Goal: Information Seeking & Learning: Learn about a topic

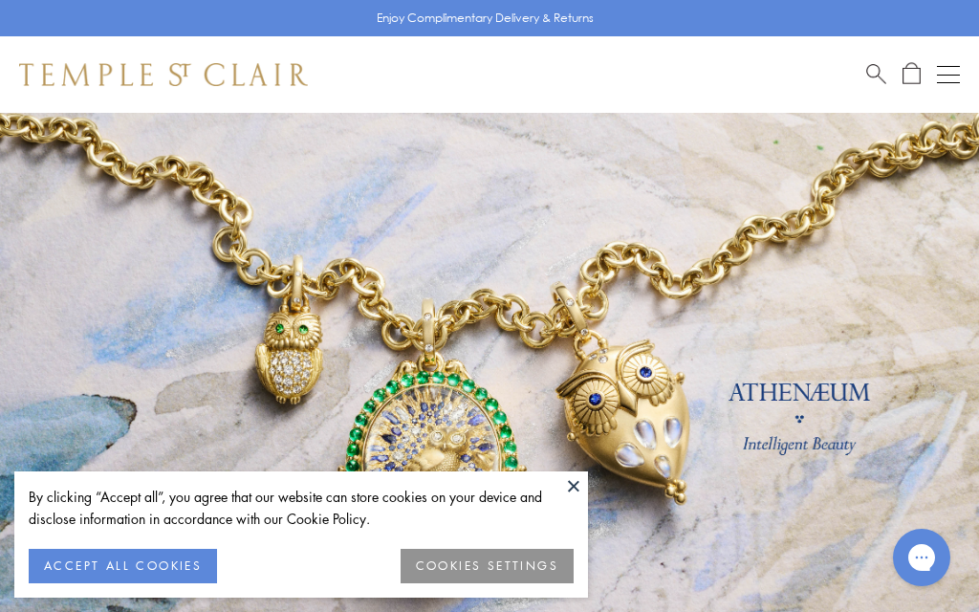
click at [120, 566] on button "ACCEPT ALL COOKIES" at bounding box center [123, 566] width 188 height 34
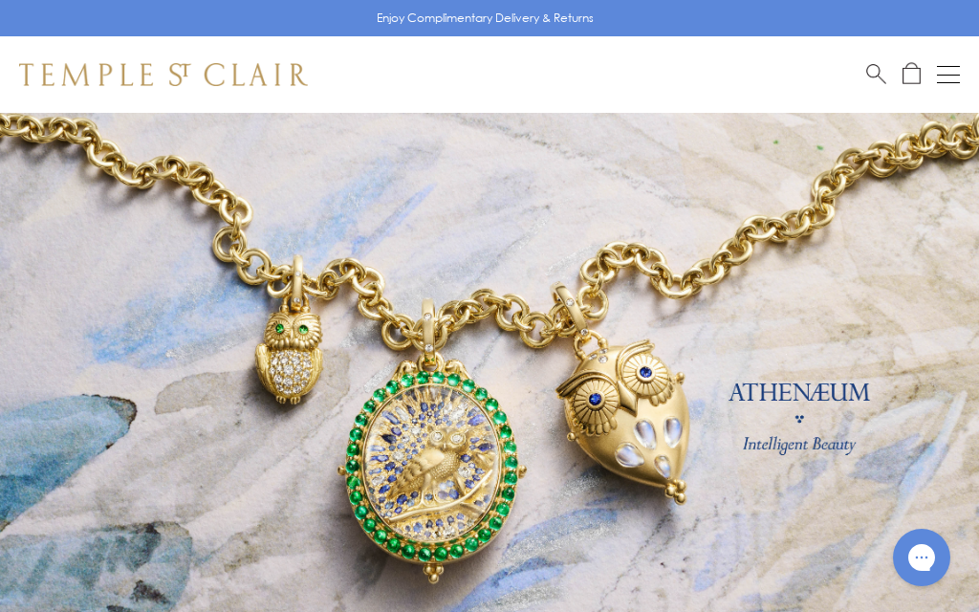
click at [120, 566] on link at bounding box center [489, 423] width 979 height 621
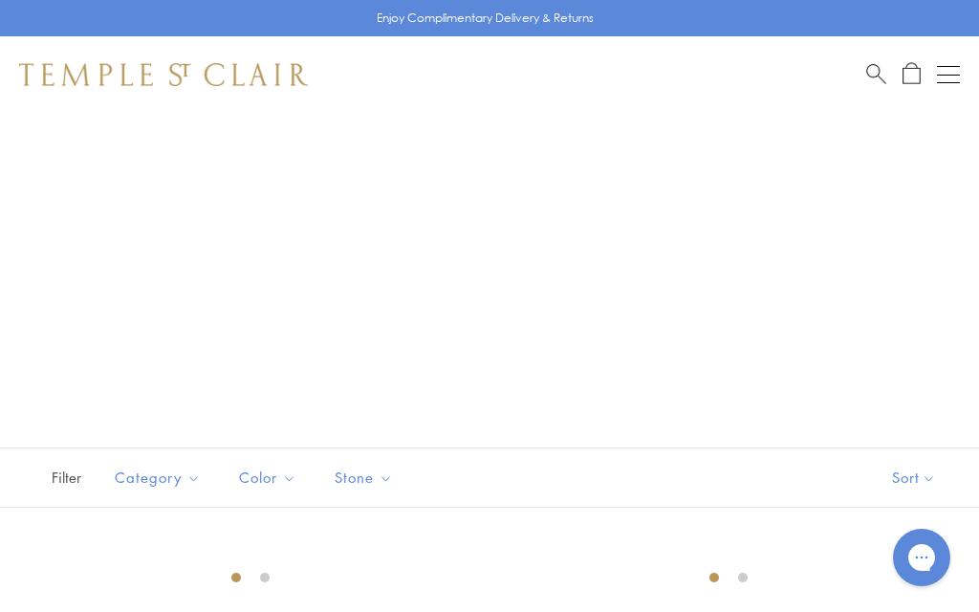
click at [948, 69] on button "Open navigation" at bounding box center [948, 74] width 23 height 23
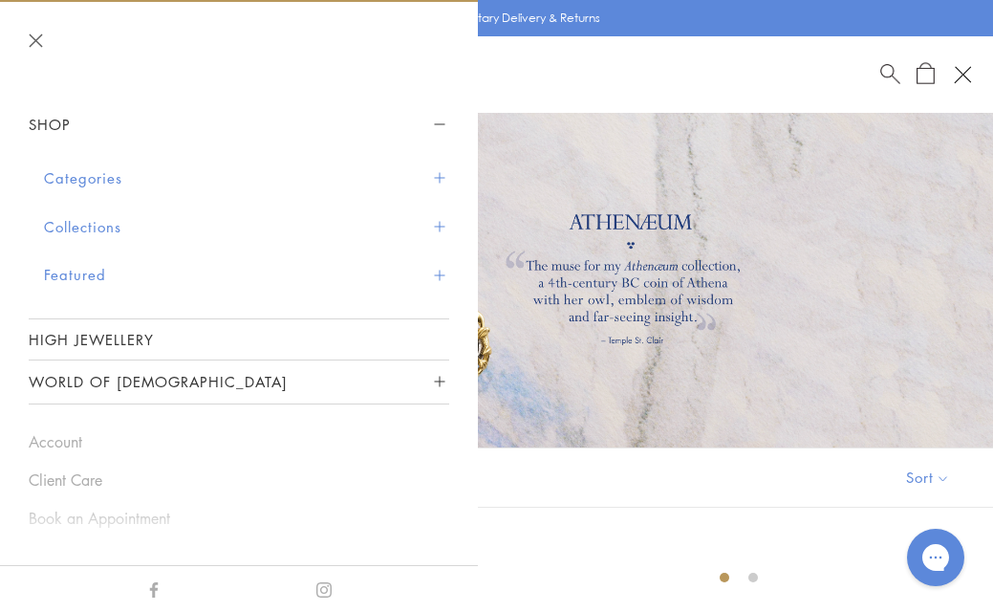
click at [434, 221] on span "Sidebar navigation" at bounding box center [439, 226] width 11 height 11
click at [434, 222] on span "Sidebar navigation" at bounding box center [439, 226] width 11 height 11
click at [434, 120] on span "Sidebar navigation" at bounding box center [439, 125] width 11 height 11
click at [113, 178] on button "Categories" at bounding box center [246, 178] width 405 height 49
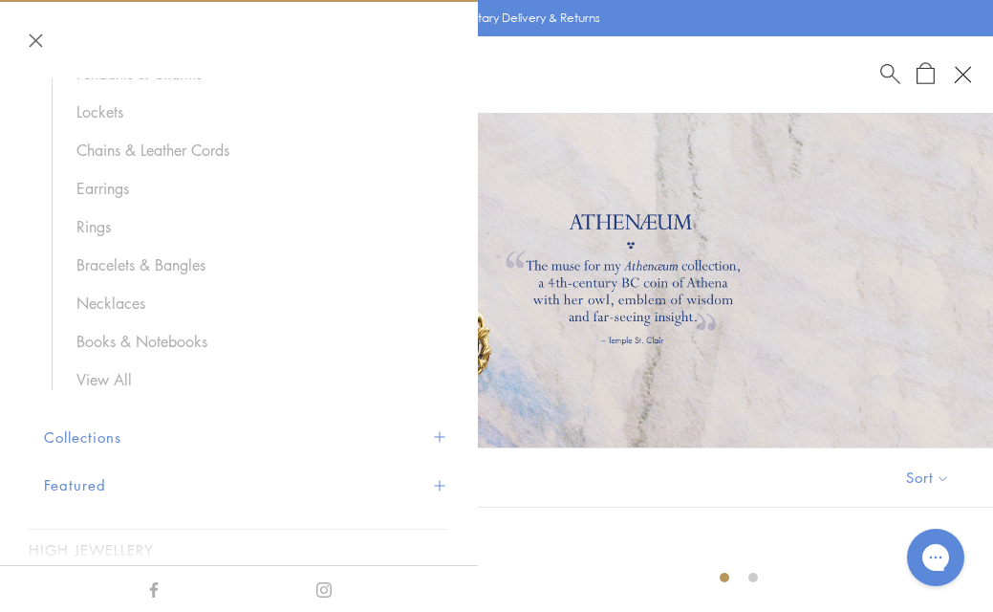
scroll to position [202, 0]
click at [113, 377] on link "View All" at bounding box center [253, 378] width 354 height 21
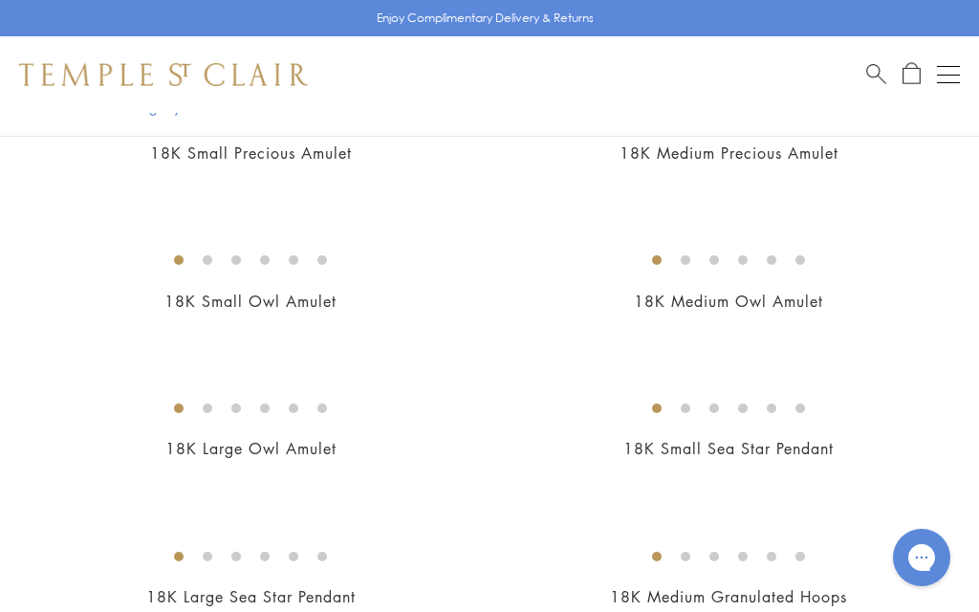
scroll to position [4851, 0]
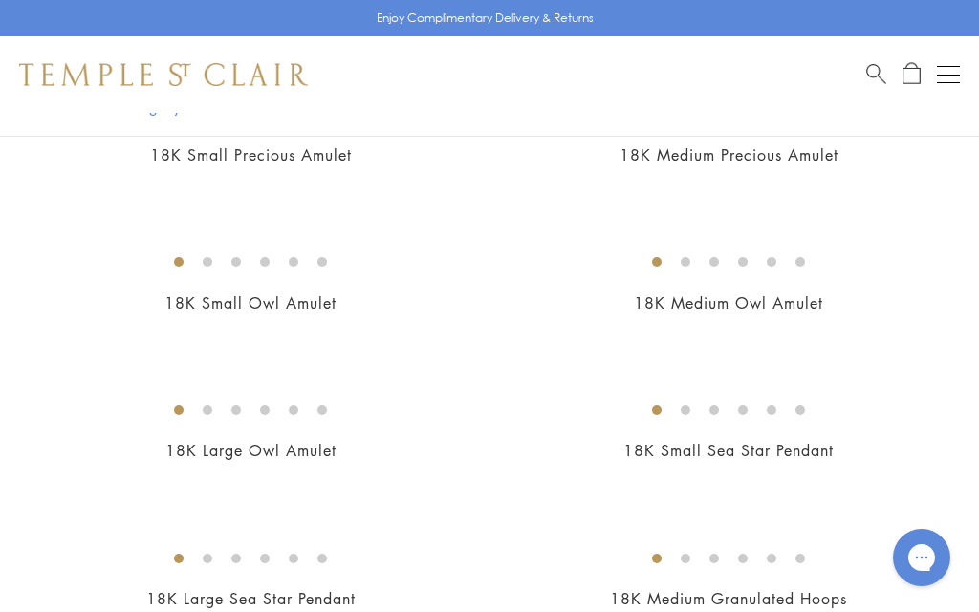
click at [0, 0] on img at bounding box center [0, 0] width 0 height 0
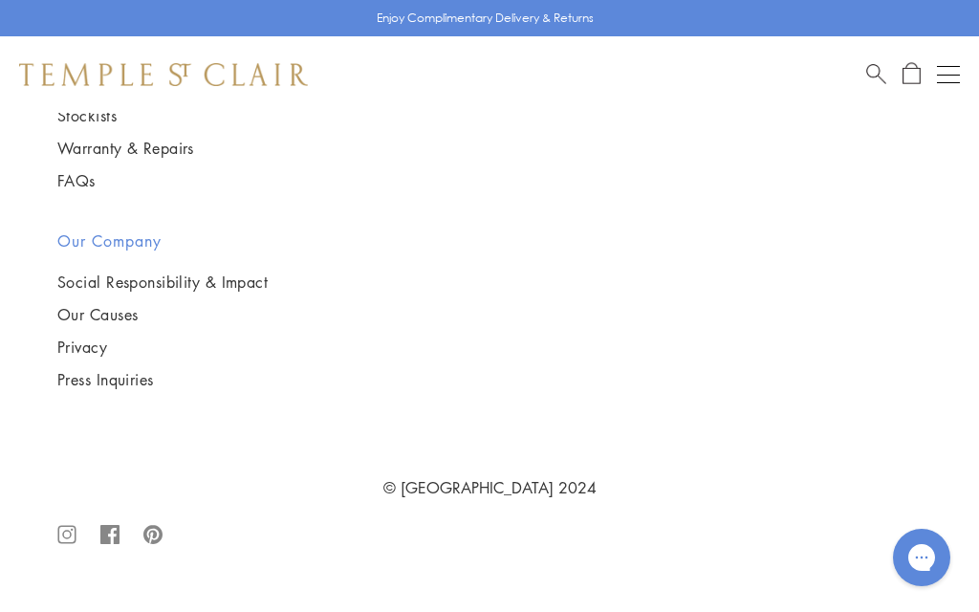
scroll to position [14350, 0]
click at [0, 0] on img at bounding box center [0, 0] width 0 height 0
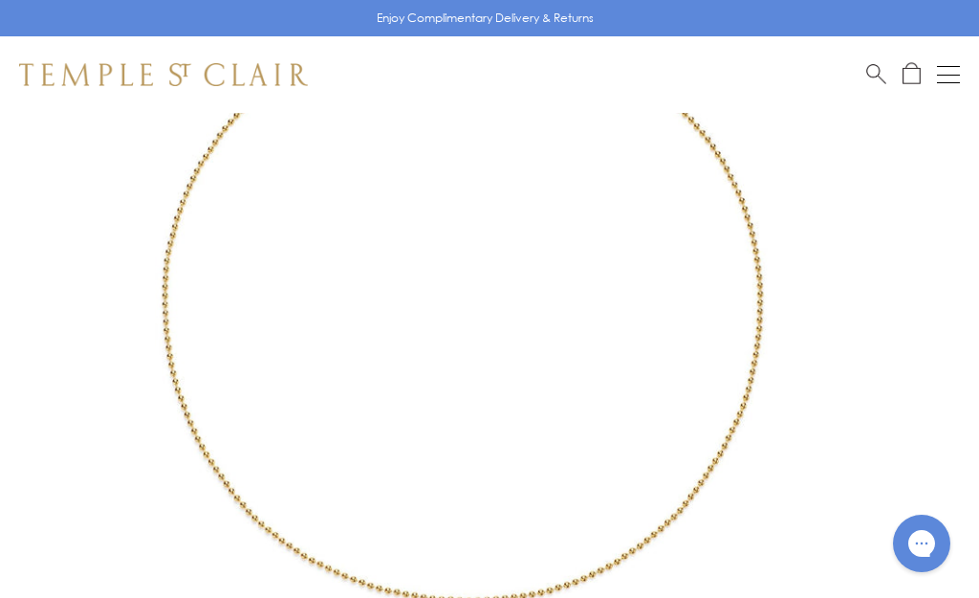
scroll to position [291, 0]
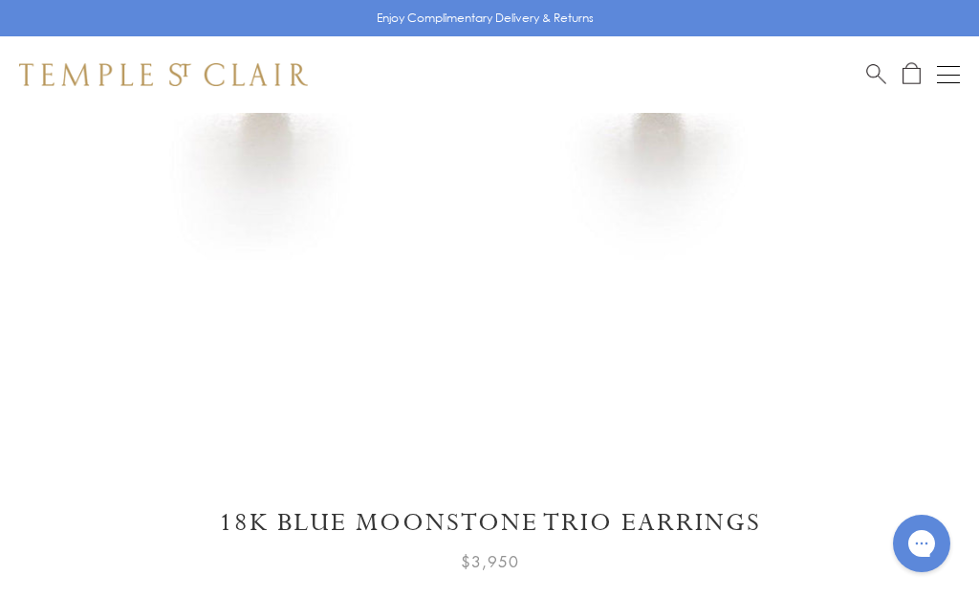
scroll to position [320, 0]
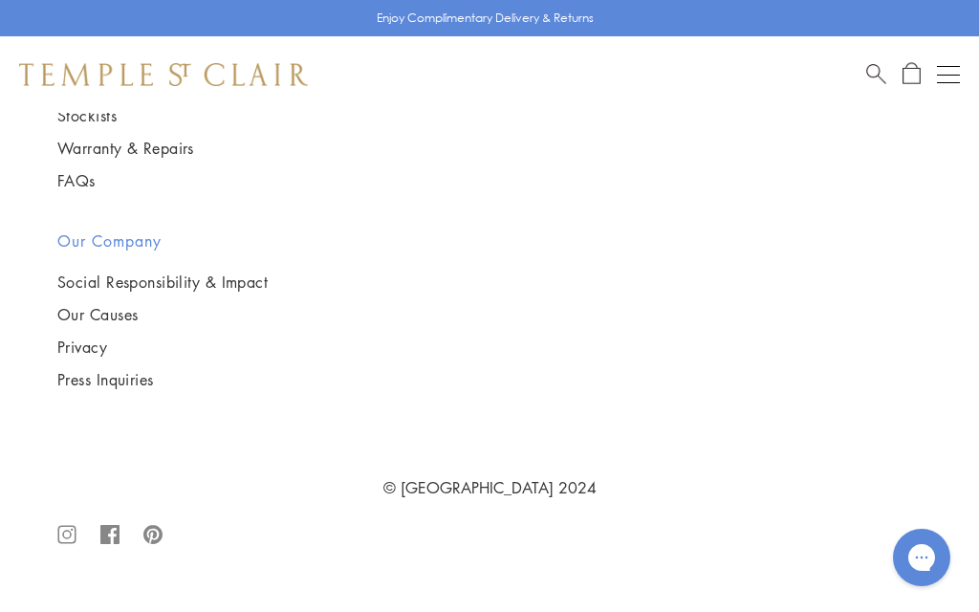
scroll to position [15998, 0]
click at [0, 0] on img at bounding box center [0, 0] width 0 height 0
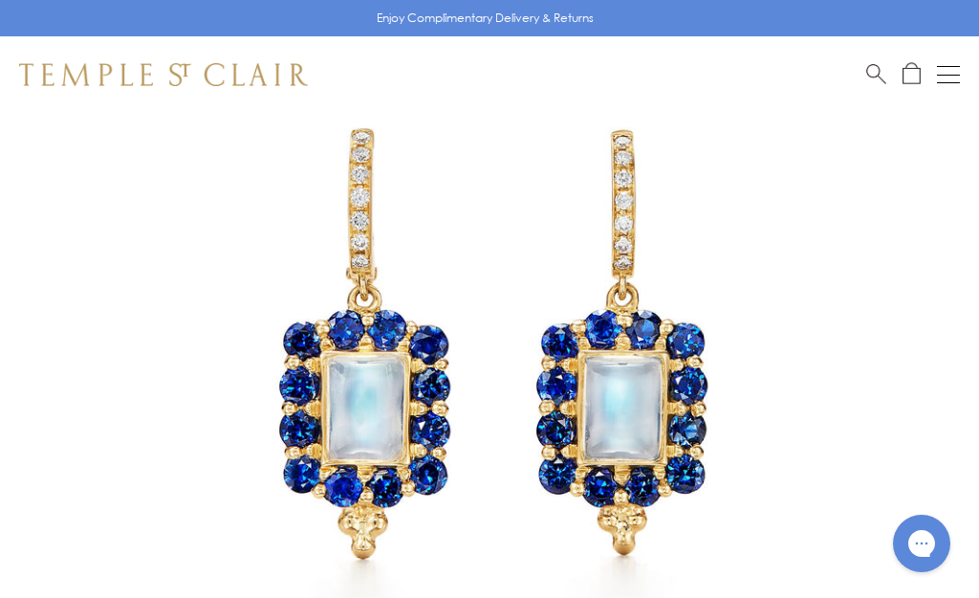
scroll to position [296, 0]
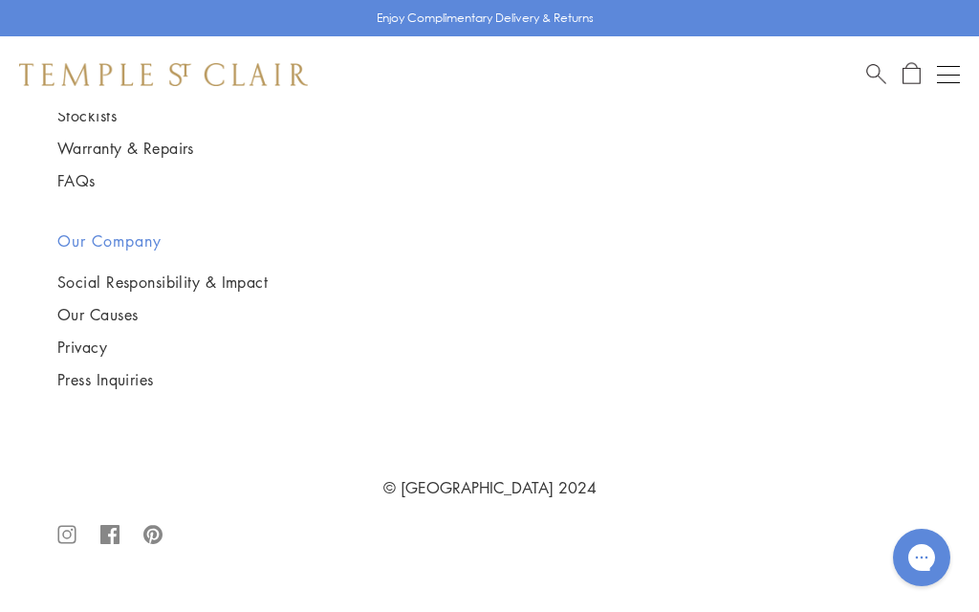
scroll to position [16159, 0]
click at [0, 0] on img at bounding box center [0, 0] width 0 height 0
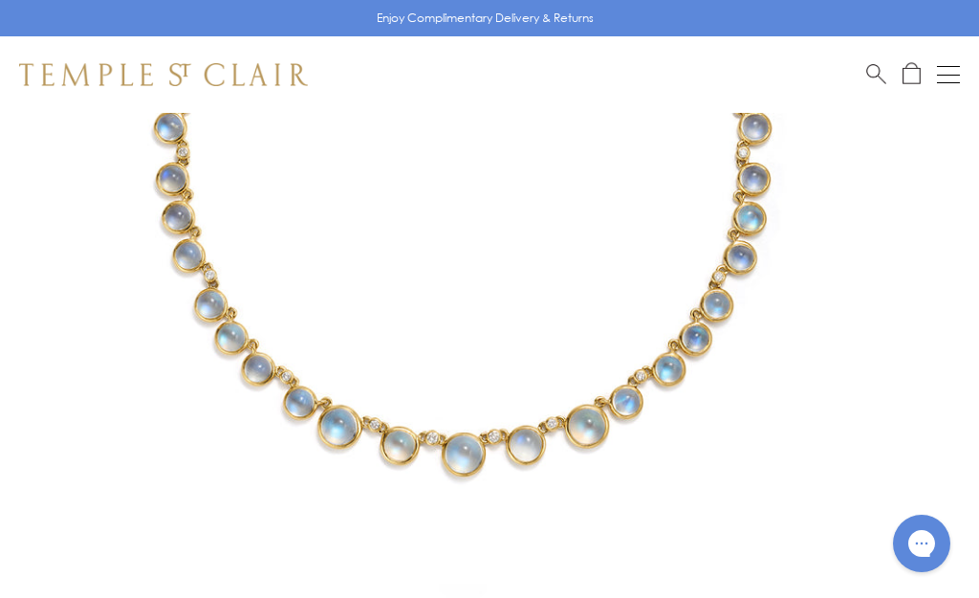
scroll to position [385, 0]
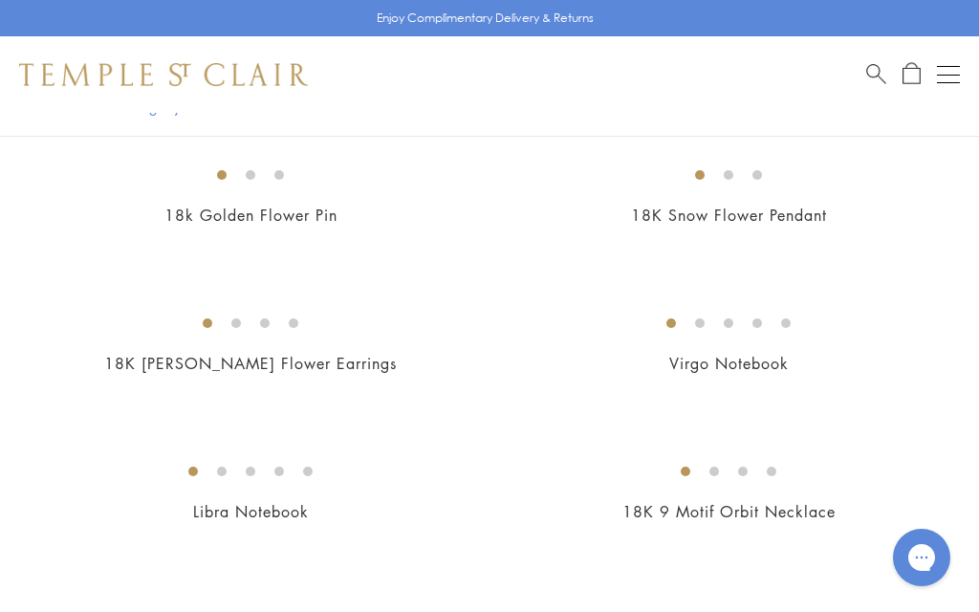
scroll to position [347, 0]
click at [0, 0] on img at bounding box center [0, 0] width 0 height 0
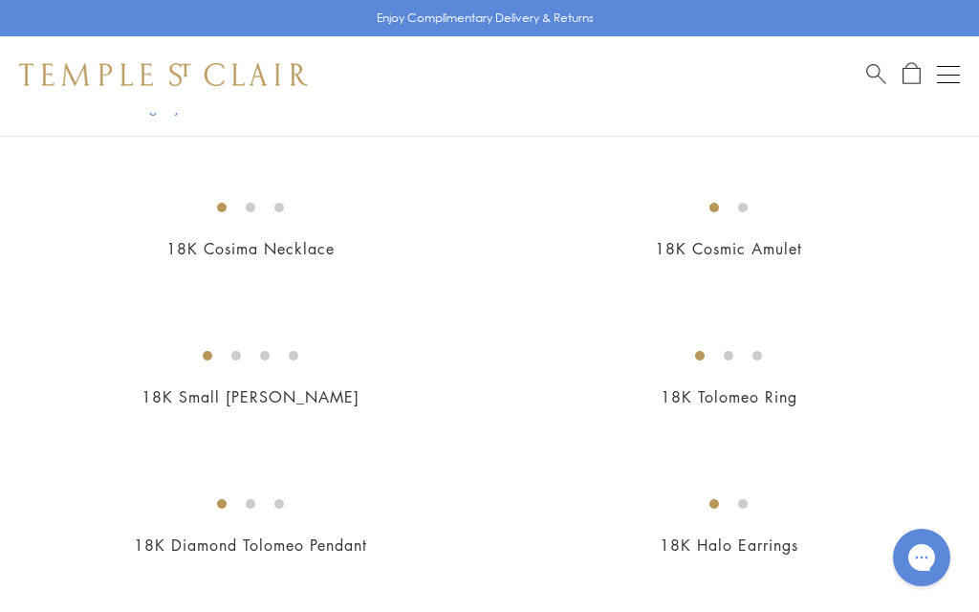
scroll to position [1504, 0]
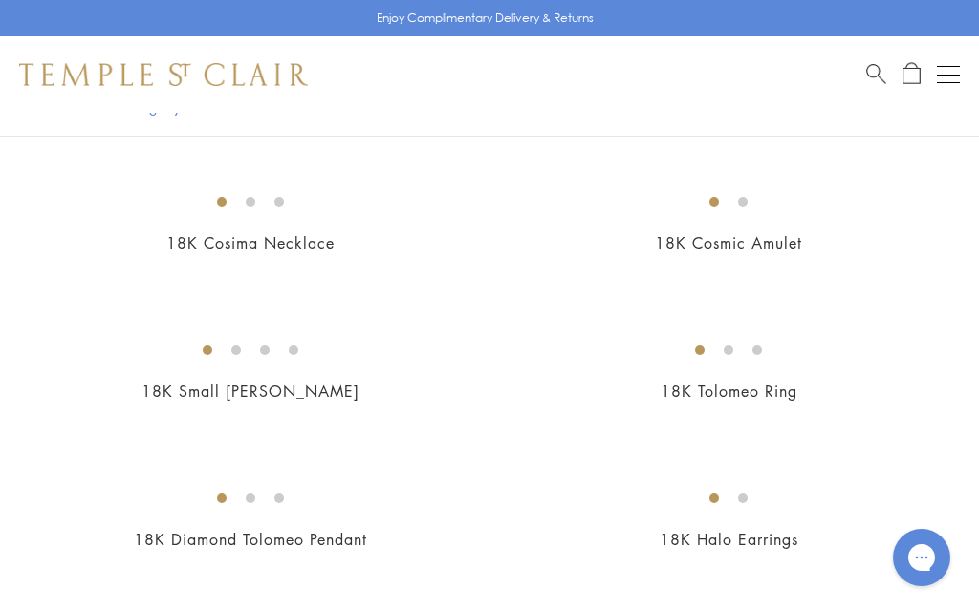
click at [0, 0] on img at bounding box center [0, 0] width 0 height 0
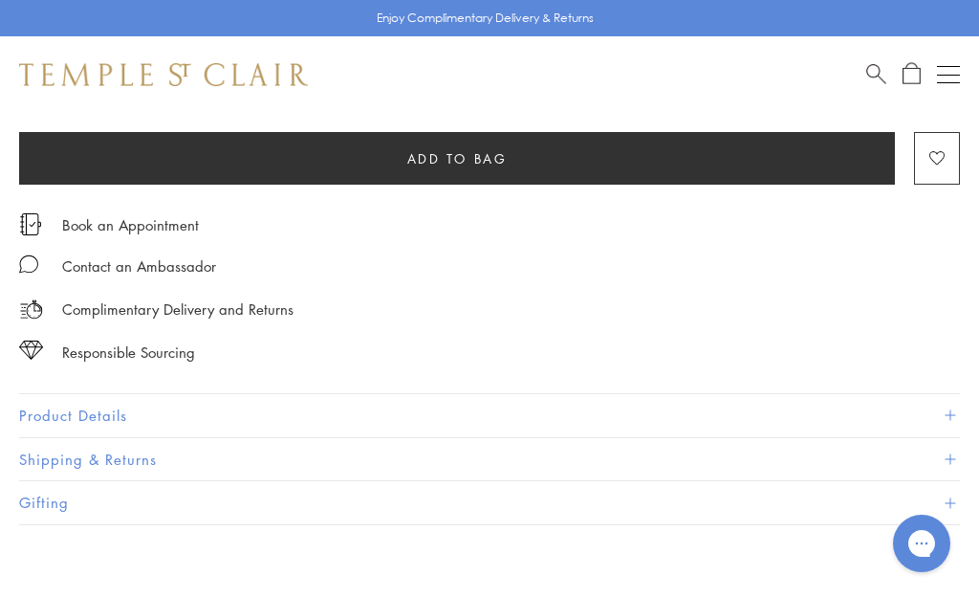
scroll to position [1059, 0]
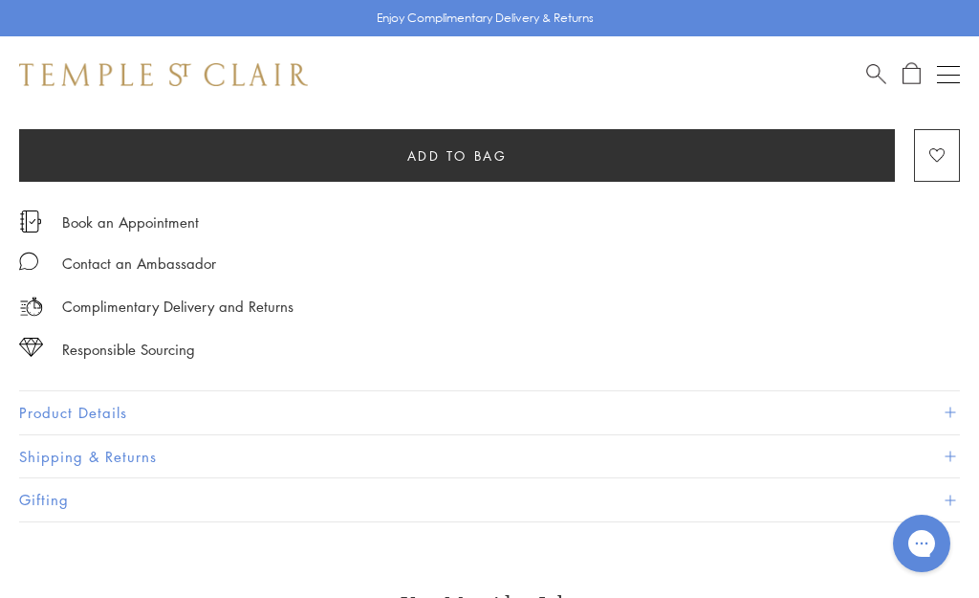
click at [183, 401] on button "Product Details" at bounding box center [489, 412] width 941 height 43
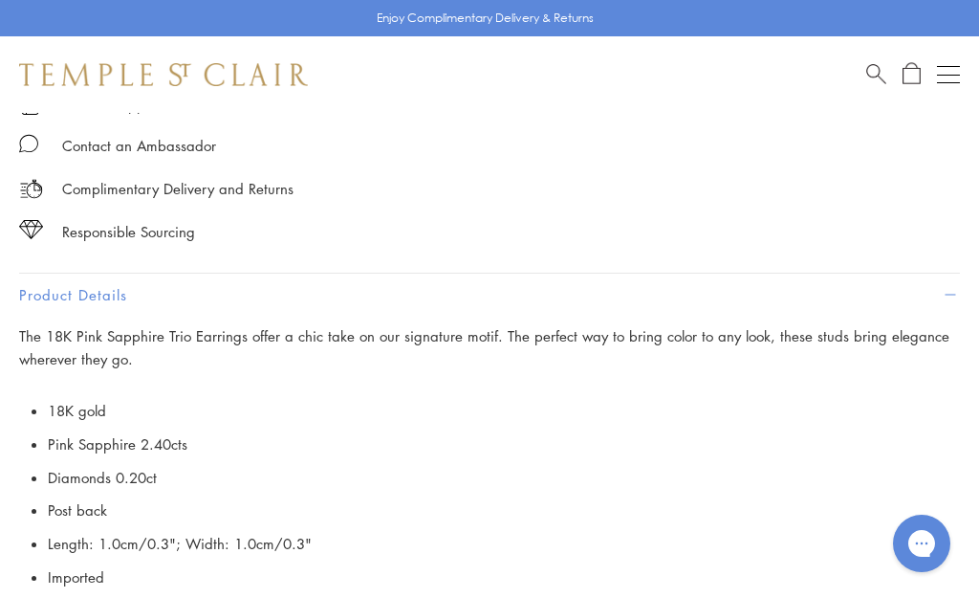
scroll to position [1182, 0]
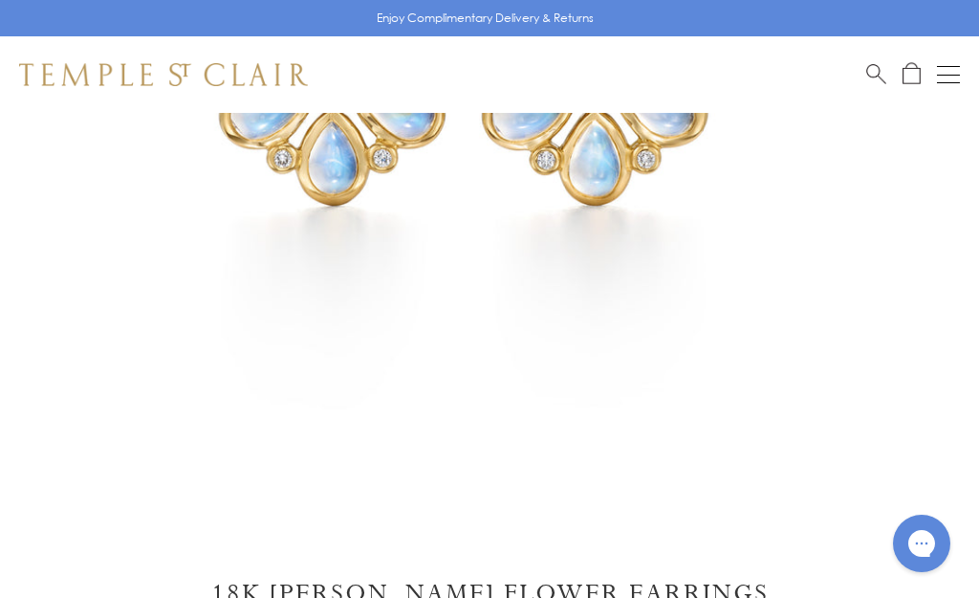
scroll to position [601, 0]
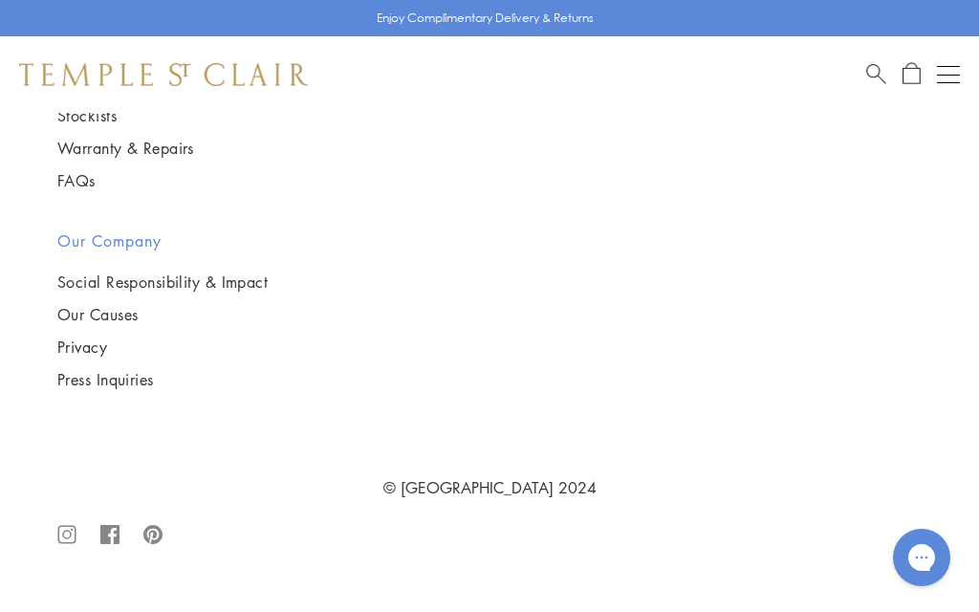
scroll to position [7979, 0]
